Goal: Find specific page/section: Find specific page/section

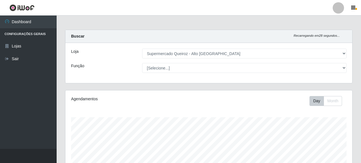
select select "496"
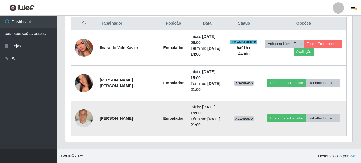
scroll to position [118, 287]
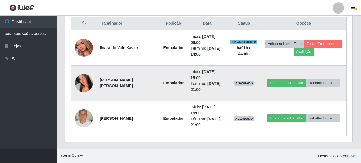
drag, startPoint x: 97, startPoint y: 80, endPoint x: 126, endPoint y: 86, distance: 29.7
click at [126, 86] on td "[PERSON_NAME] [PERSON_NAME]" at bounding box center [128, 83] width 64 height 35
copy strong "[PERSON_NAME] [PERSON_NAME]"
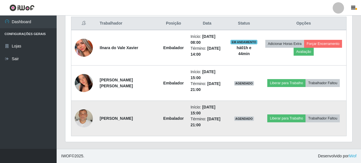
drag, startPoint x: 98, startPoint y: 116, endPoint x: 122, endPoint y: 122, distance: 24.7
click at [122, 122] on td "[PERSON_NAME]" at bounding box center [128, 118] width 64 height 35
copy strong "[PERSON_NAME]"
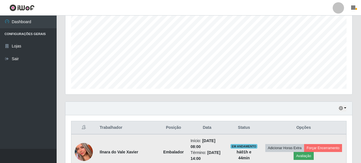
scroll to position [105, 0]
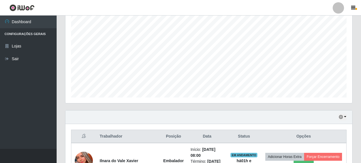
click at [347, 118] on div "Hoje 1 dia 3 dias 1 Semana Não encerrados" at bounding box center [208, 118] width 287 height 14
click at [345, 118] on button "button" at bounding box center [343, 117] width 8 height 7
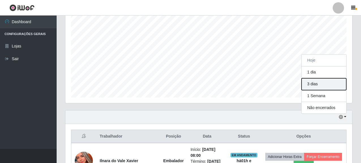
click at [321, 86] on button "3 dias" at bounding box center [324, 84] width 45 height 12
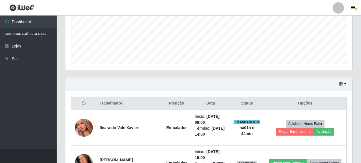
scroll to position [142, 0]
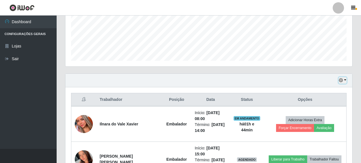
click at [346, 81] on button "button" at bounding box center [343, 80] width 8 height 7
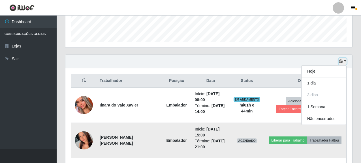
scroll to position [198, 0]
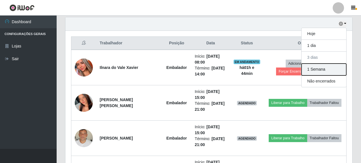
click at [317, 71] on button "1 Semana" at bounding box center [324, 70] width 45 height 12
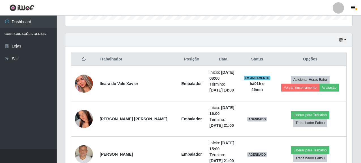
scroll to position [190, 0]
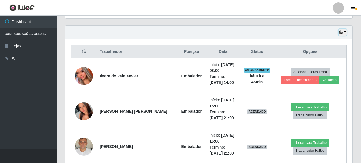
click at [346, 33] on button "button" at bounding box center [343, 32] width 8 height 7
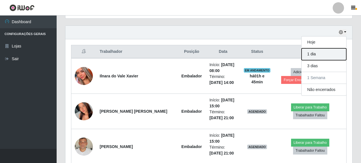
click at [321, 56] on button "1 dia" at bounding box center [324, 54] width 45 height 12
